Goal: Information Seeking & Learning: Learn about a topic

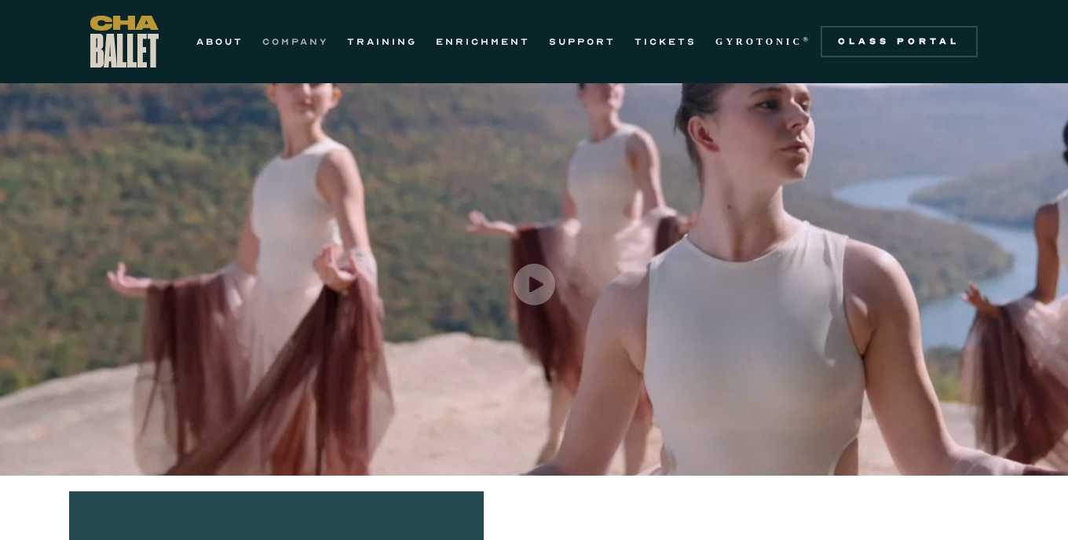
click at [292, 42] on link "COMPANY" at bounding box center [295, 41] width 66 height 19
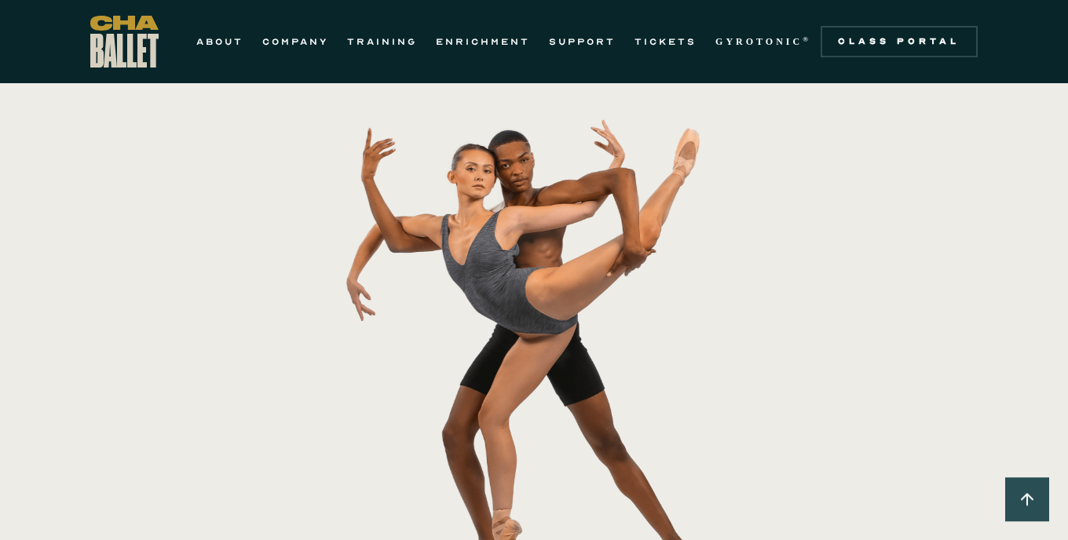
scroll to position [330, 0]
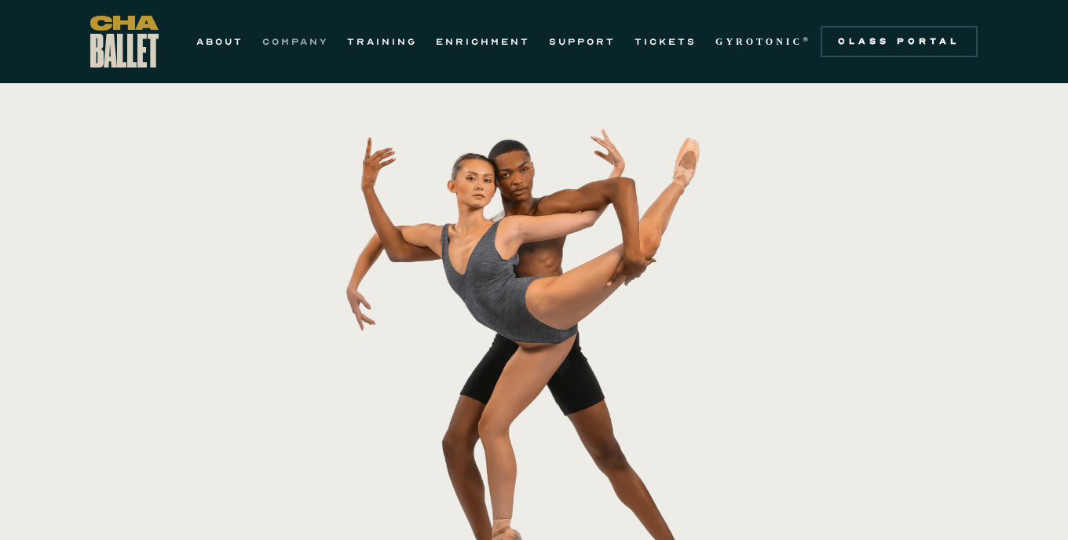
click at [299, 44] on link "COMPANY" at bounding box center [295, 41] width 66 height 19
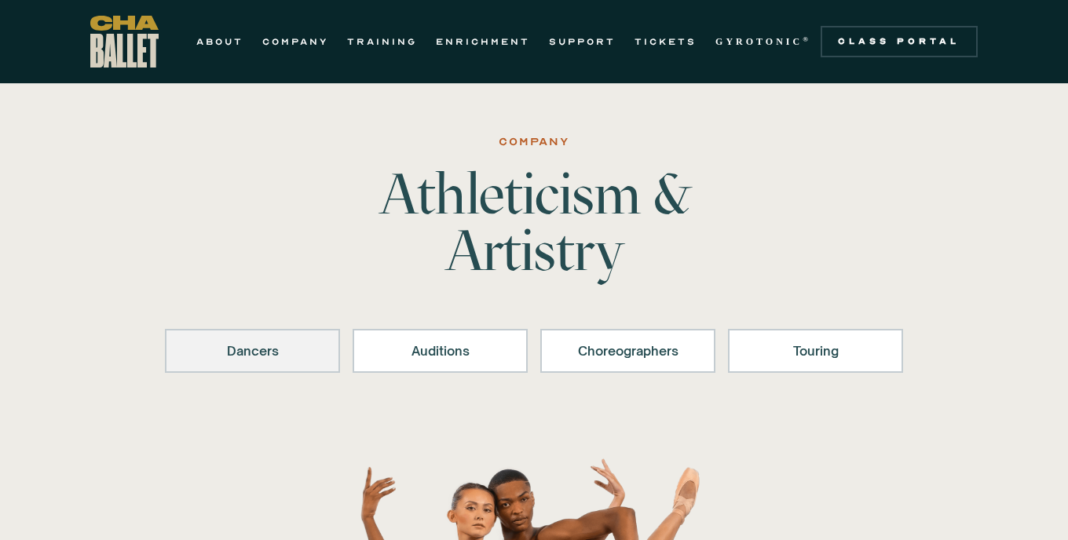
click at [258, 350] on div "Dancers" at bounding box center [252, 351] width 134 height 19
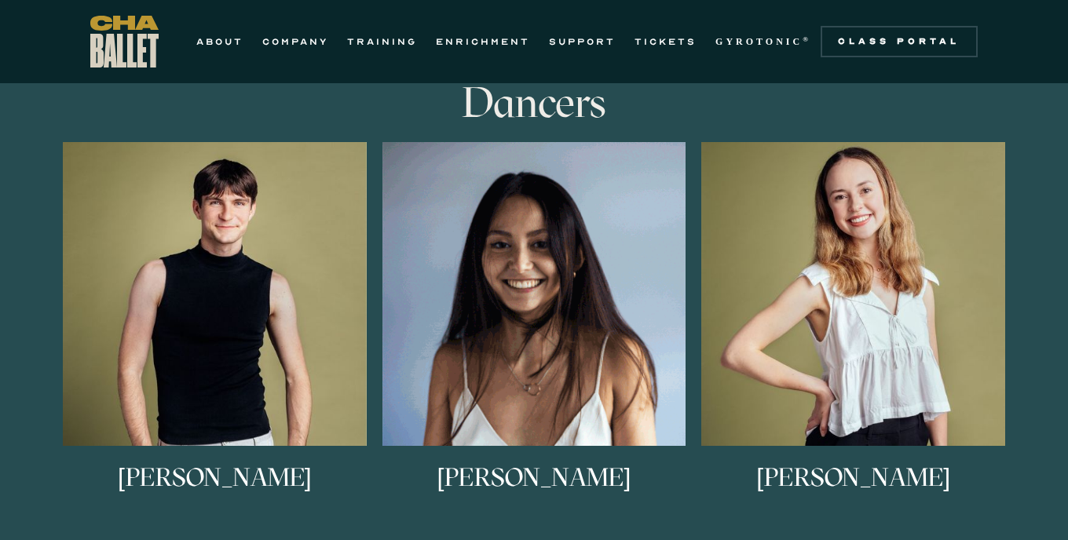
scroll to position [958, 0]
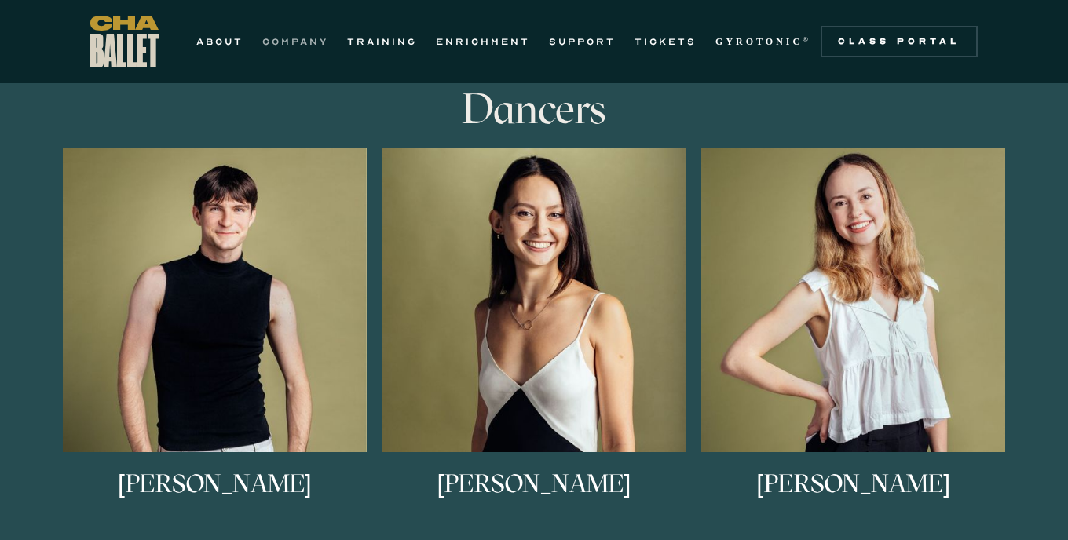
click at [294, 44] on link "COMPANY" at bounding box center [295, 41] width 66 height 19
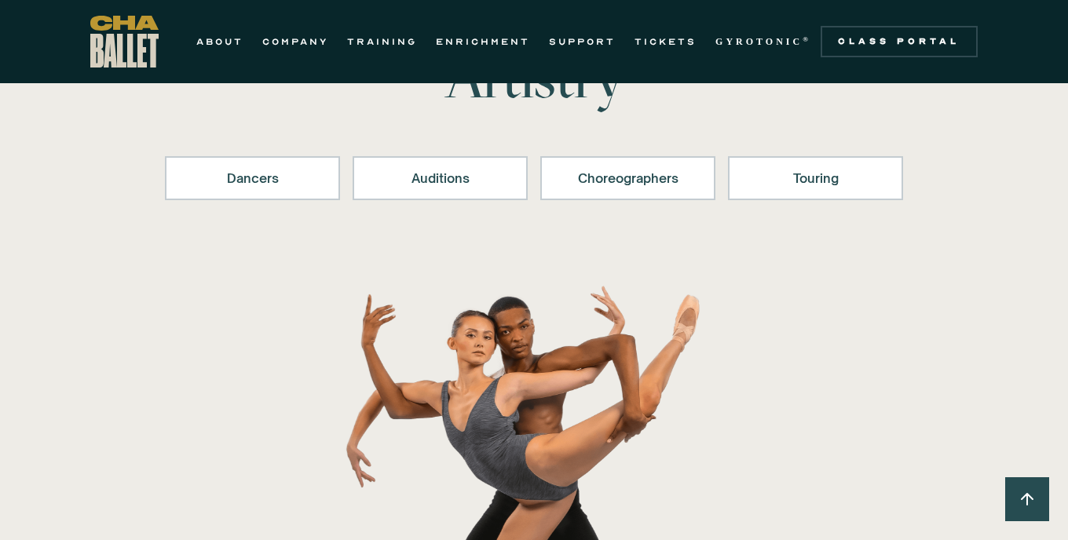
scroll to position [177, 0]
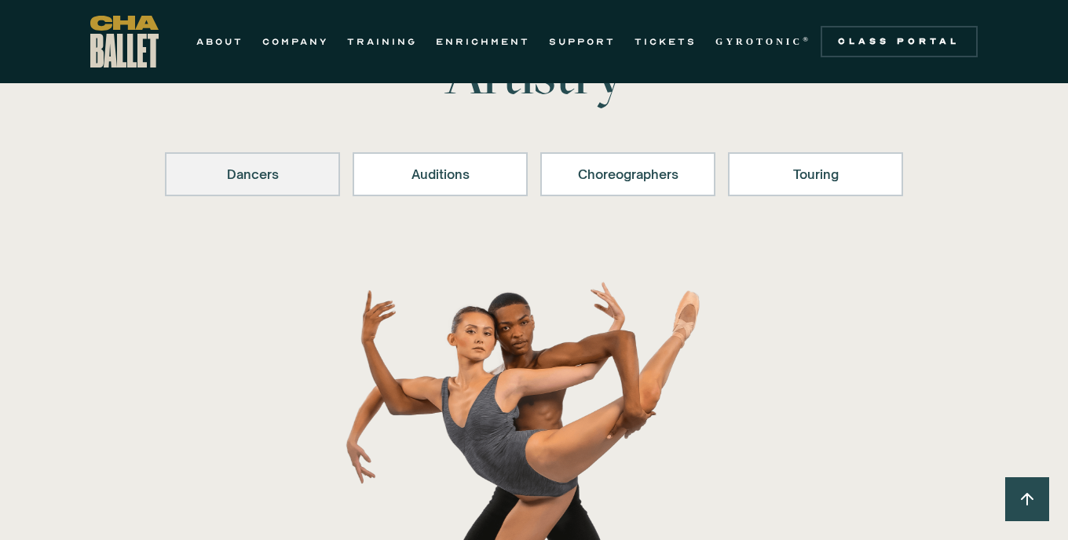
click at [259, 183] on link "Dancers" at bounding box center [252, 174] width 175 height 44
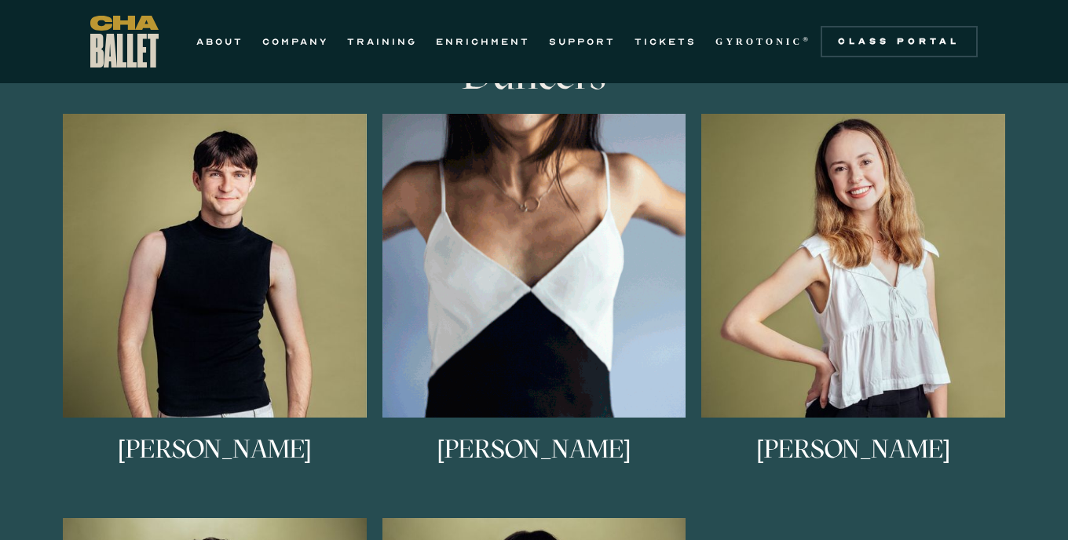
scroll to position [986, 0]
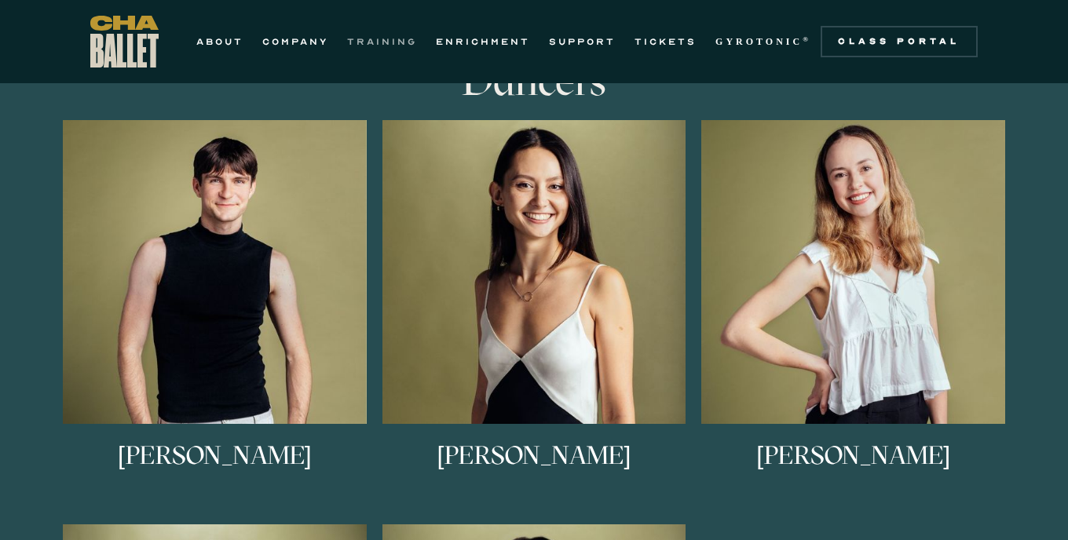
click at [387, 45] on link "TRAINING" at bounding box center [382, 41] width 70 height 19
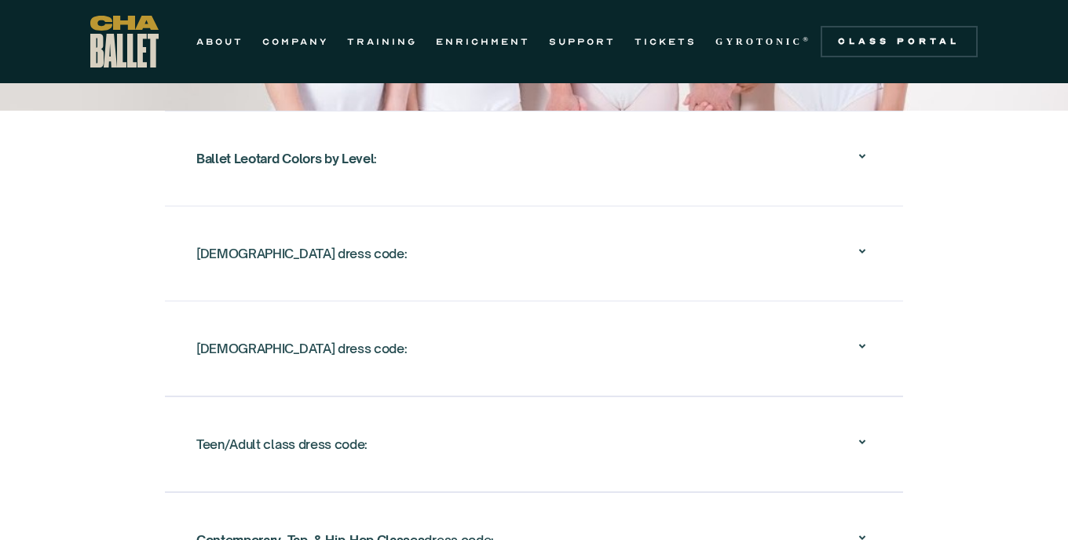
scroll to position [2720, 0]
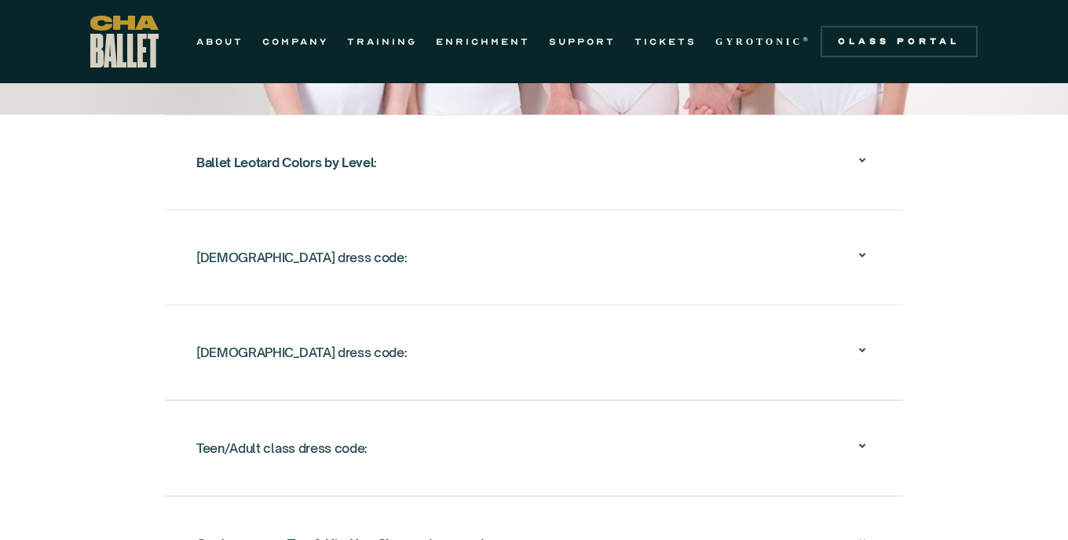
click at [866, 254] on icon at bounding box center [862, 255] width 19 height 19
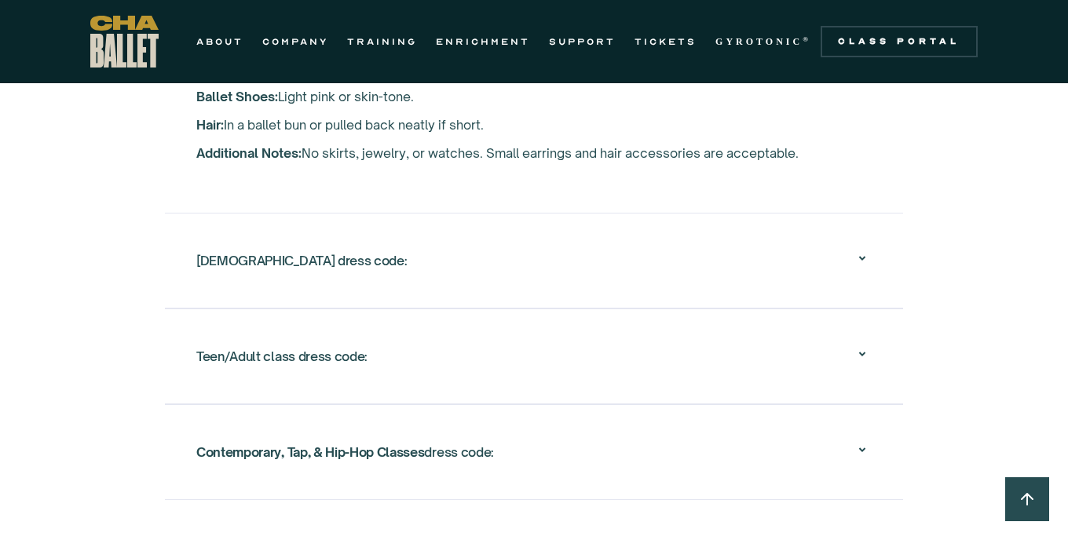
scroll to position [2979, 0]
click at [857, 261] on icon at bounding box center [862, 256] width 19 height 19
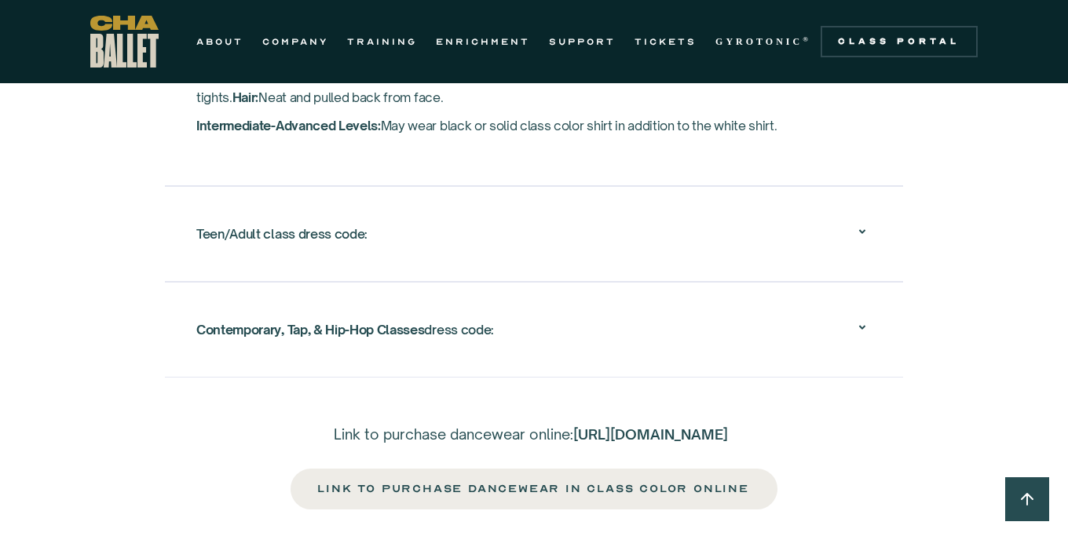
scroll to position [3103, 0]
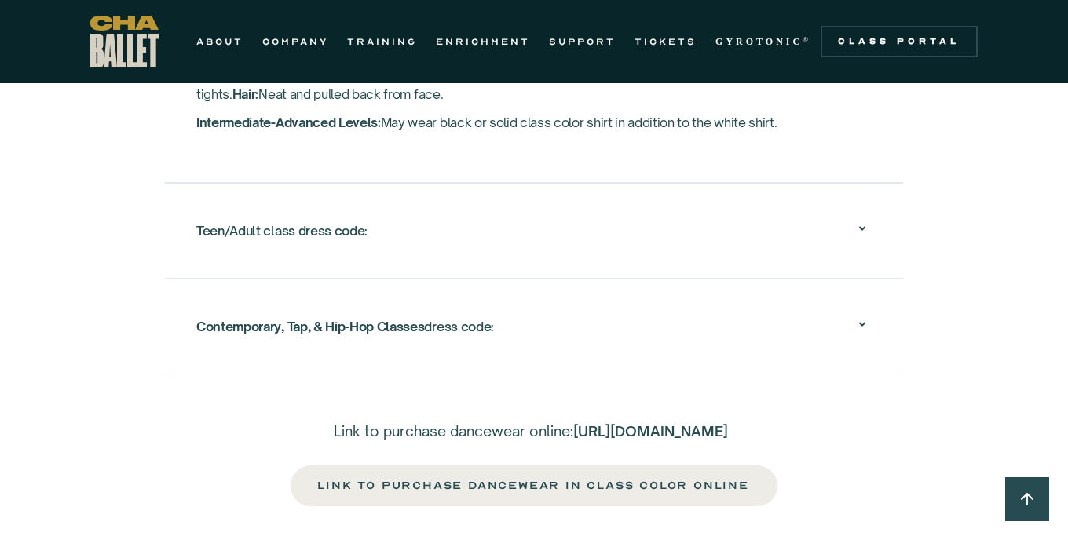
click at [862, 222] on icon at bounding box center [862, 228] width 19 height 19
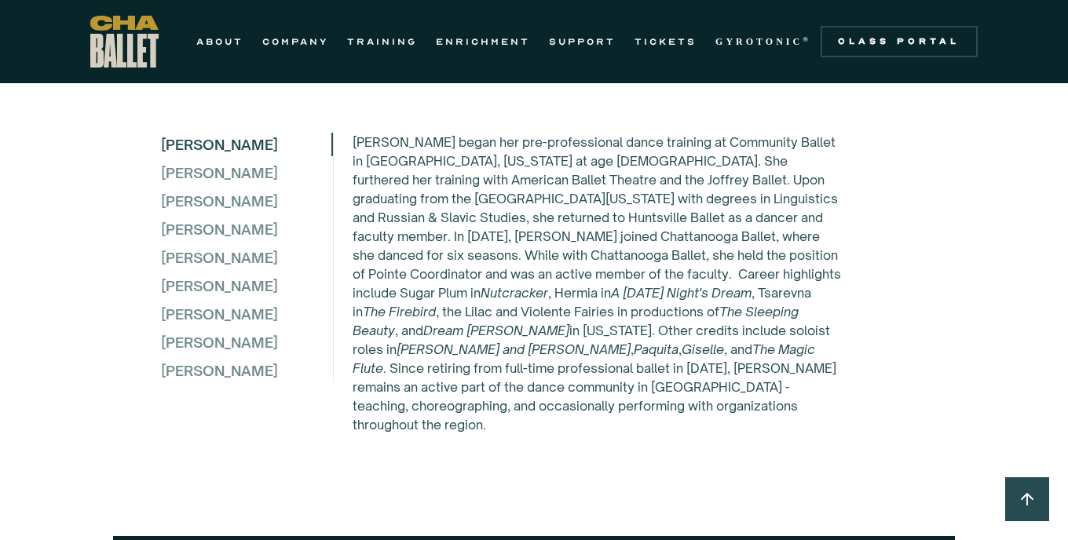
scroll to position [4510, 0]
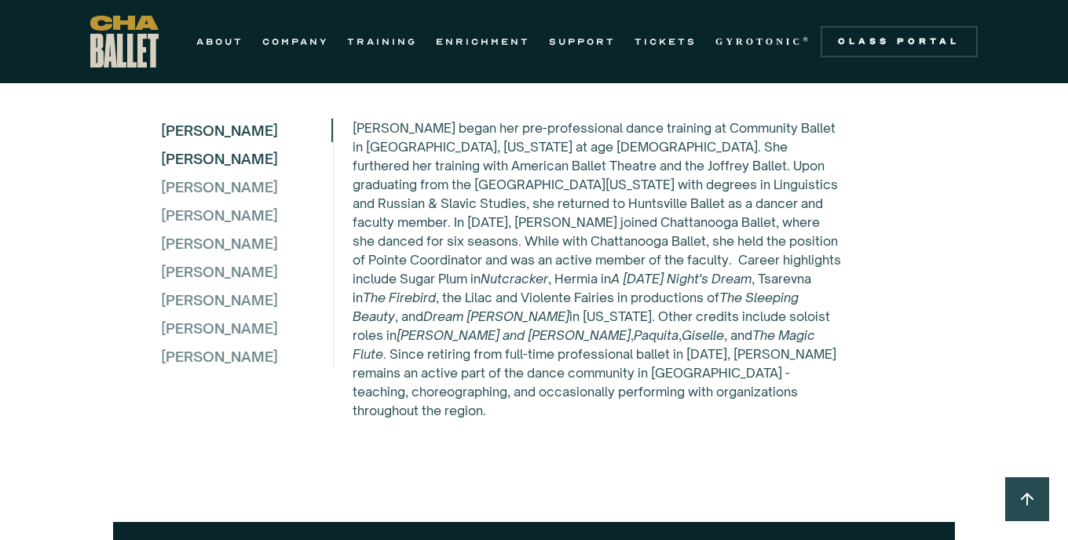
click at [222, 170] on div "[PERSON_NAME]" at bounding box center [246, 159] width 170 height 24
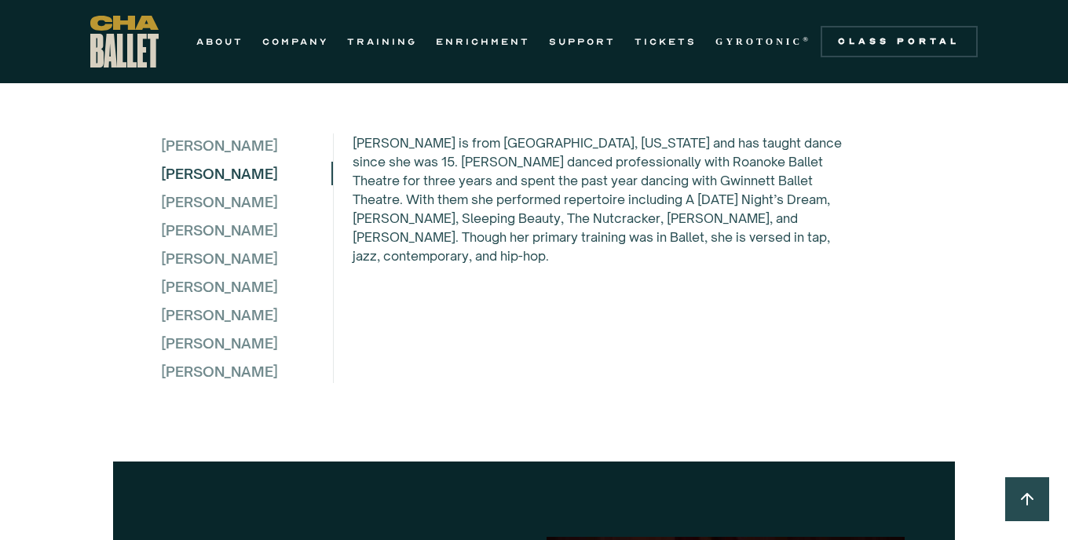
scroll to position [4402, 0]
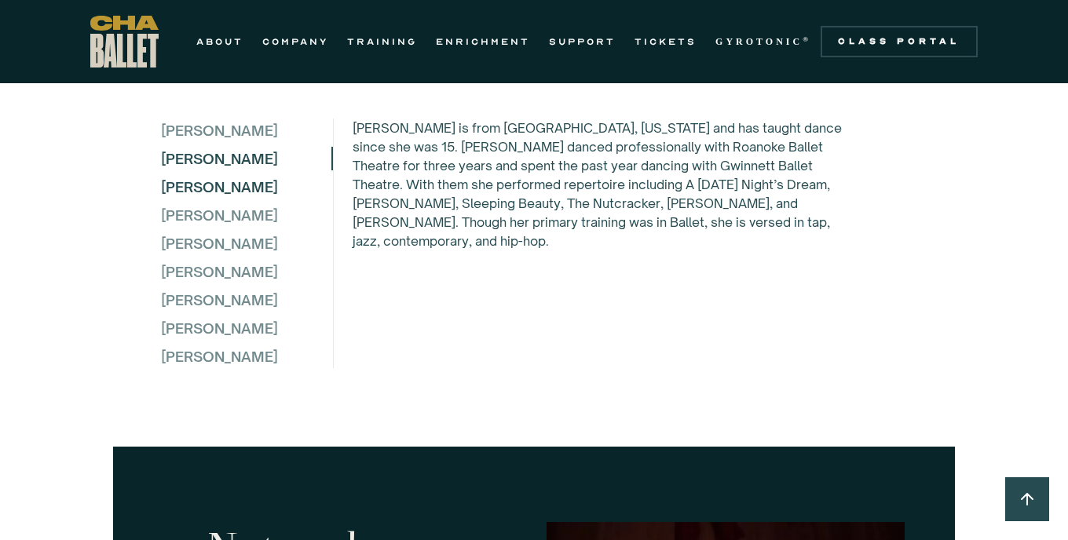
click at [215, 199] on div "[PERSON_NAME]" at bounding box center [246, 187] width 170 height 24
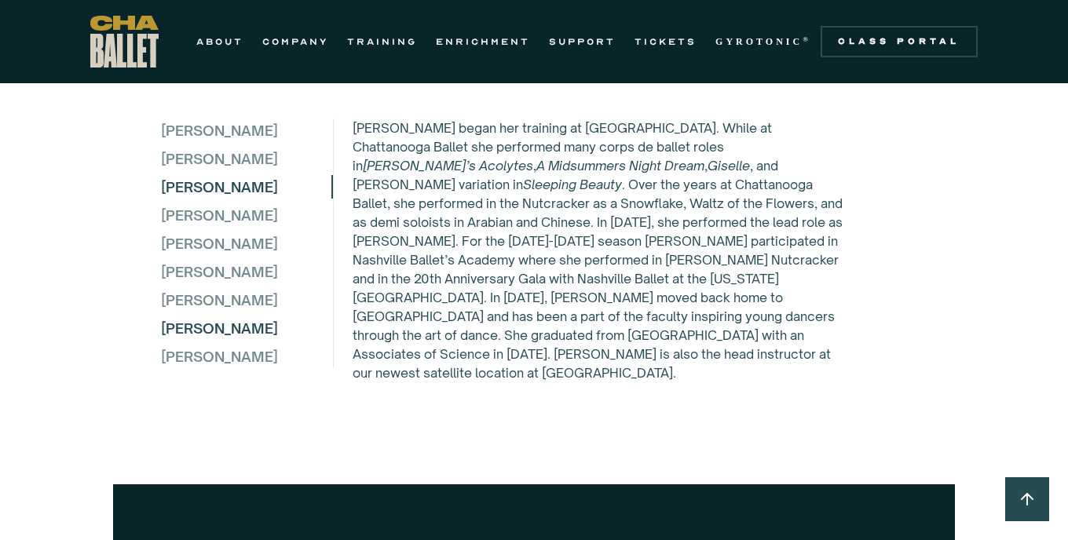
click at [207, 340] on div "[PERSON_NAME]" at bounding box center [246, 329] width 170 height 24
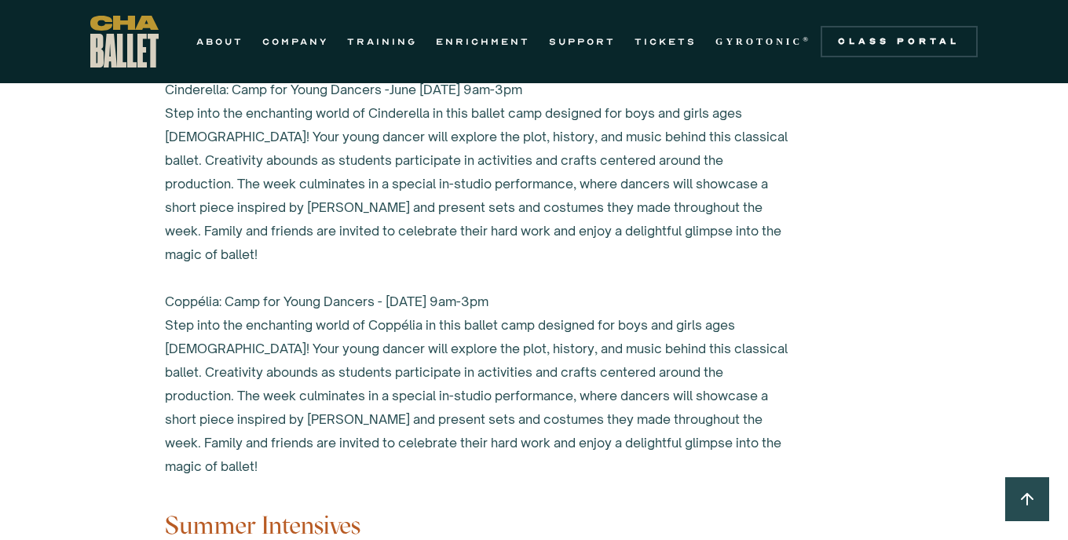
scroll to position [6094, 0]
